Goal: Information Seeking & Learning: Learn about a topic

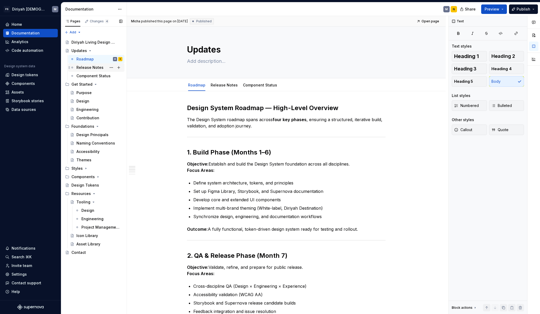
scroll to position [91, 0]
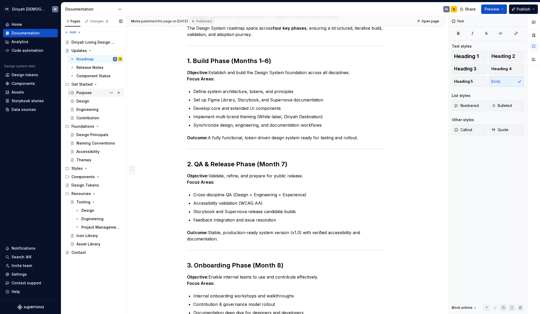
click at [98, 94] on div "Purpose" at bounding box center [99, 92] width 46 height 7
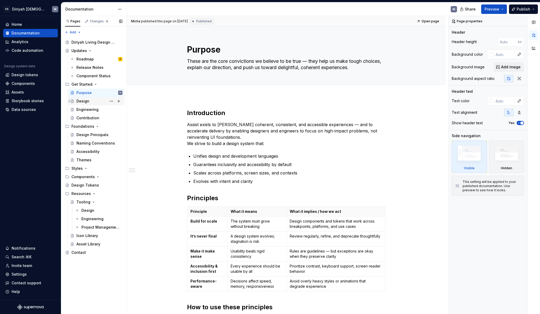
click at [98, 101] on div "Design" at bounding box center [99, 100] width 46 height 7
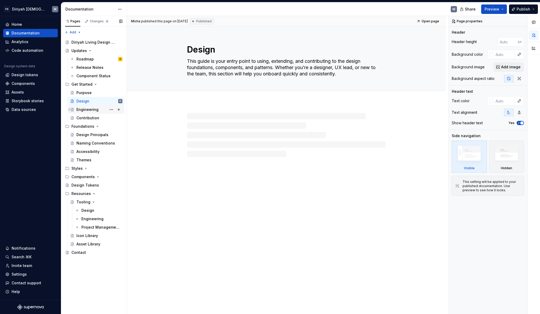
click at [98, 111] on div "Engineering" at bounding box center [99, 109] width 46 height 7
click at [99, 117] on div "Contribution" at bounding box center [99, 117] width 46 height 7
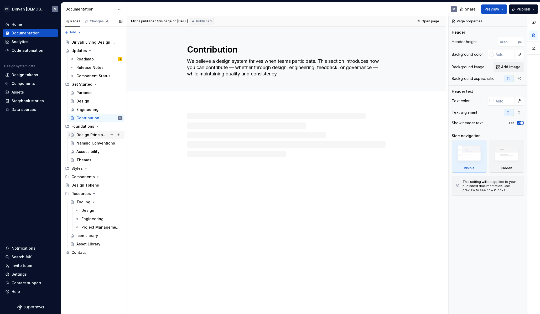
click at [98, 134] on div "Design Principals" at bounding box center [91, 134] width 30 height 5
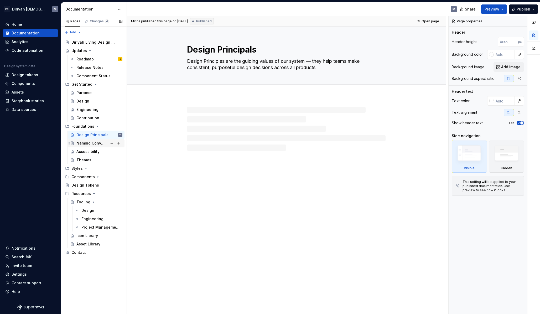
click at [95, 145] on div "Naming Conventions" at bounding box center [91, 143] width 30 height 5
click at [95, 150] on div "Accessibility" at bounding box center [87, 151] width 23 height 5
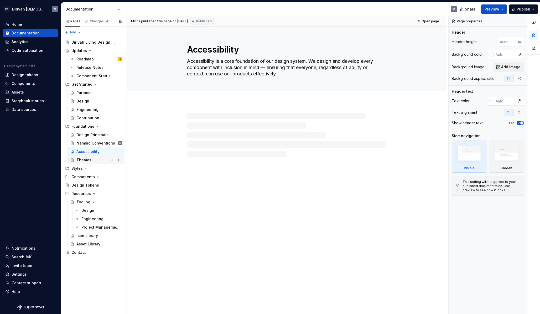
click at [92, 158] on div "Themes" at bounding box center [99, 159] width 46 height 7
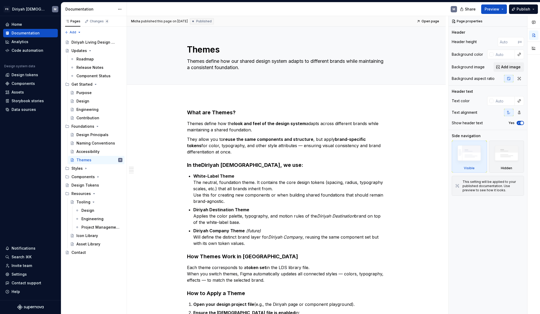
type textarea "*"
